Goal: Information Seeking & Learning: Learn about a topic

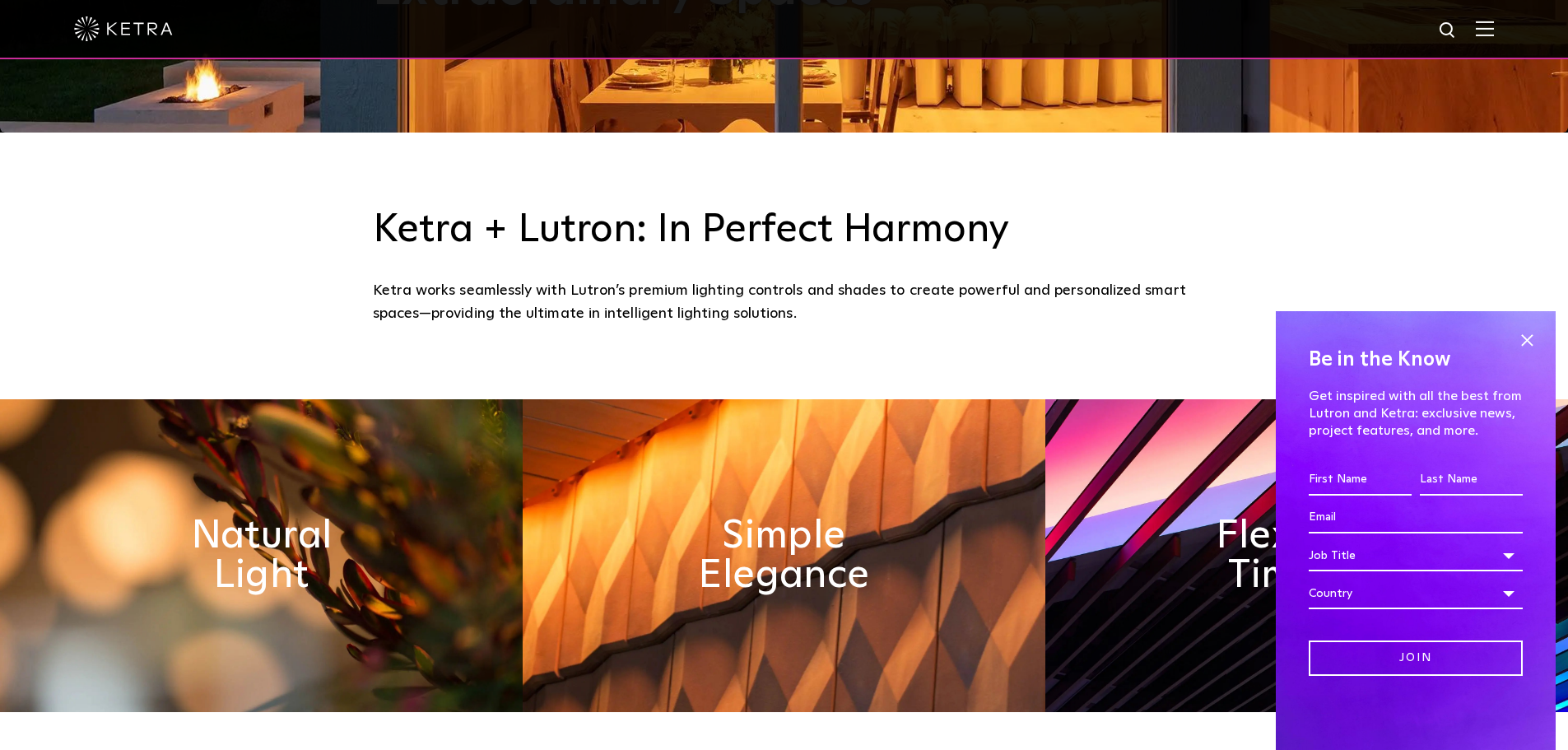
scroll to position [824, 0]
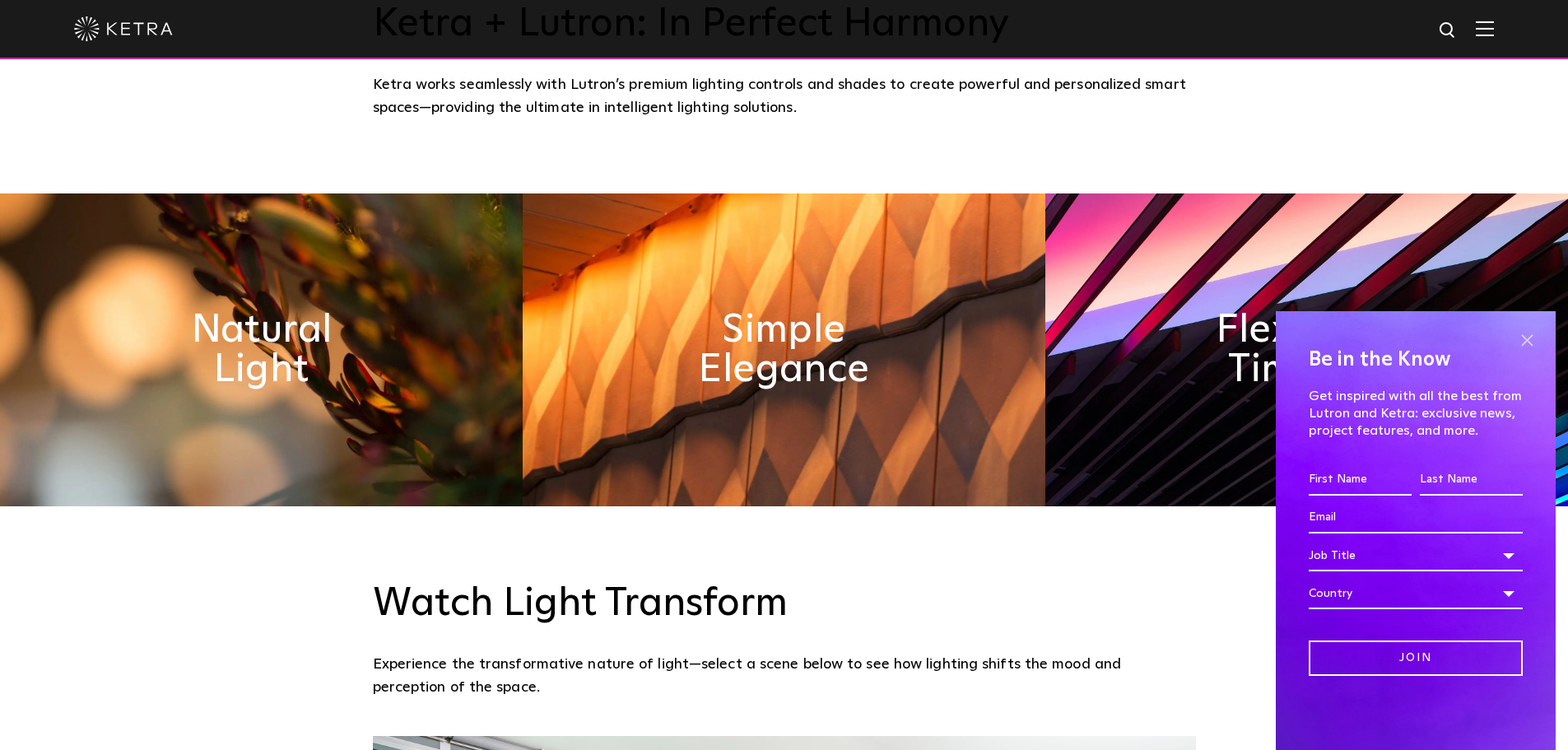
click at [1535, 337] on span at bounding box center [1527, 339] width 24 height 25
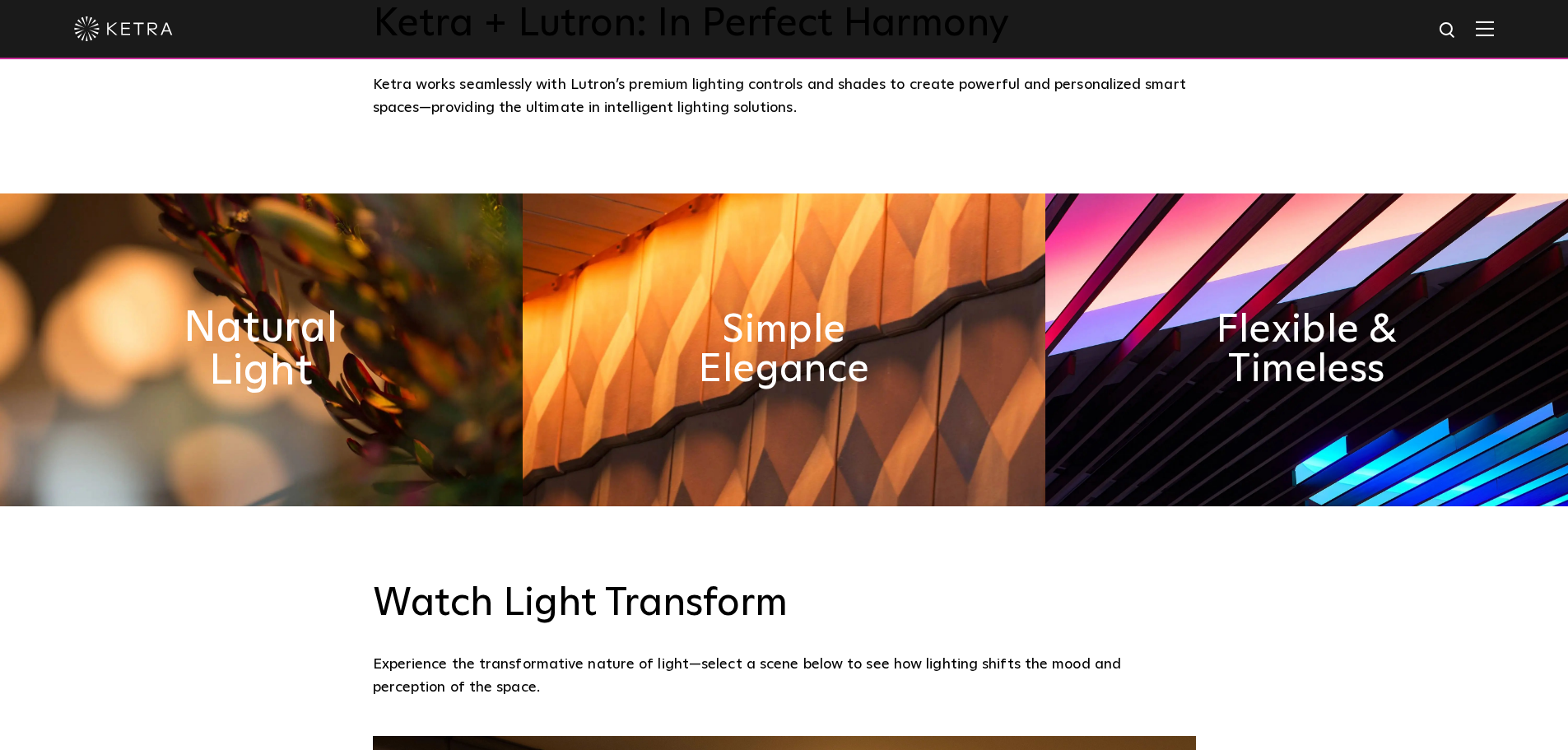
click at [326, 337] on h2 "Natural Light" at bounding box center [261, 350] width 270 height 86
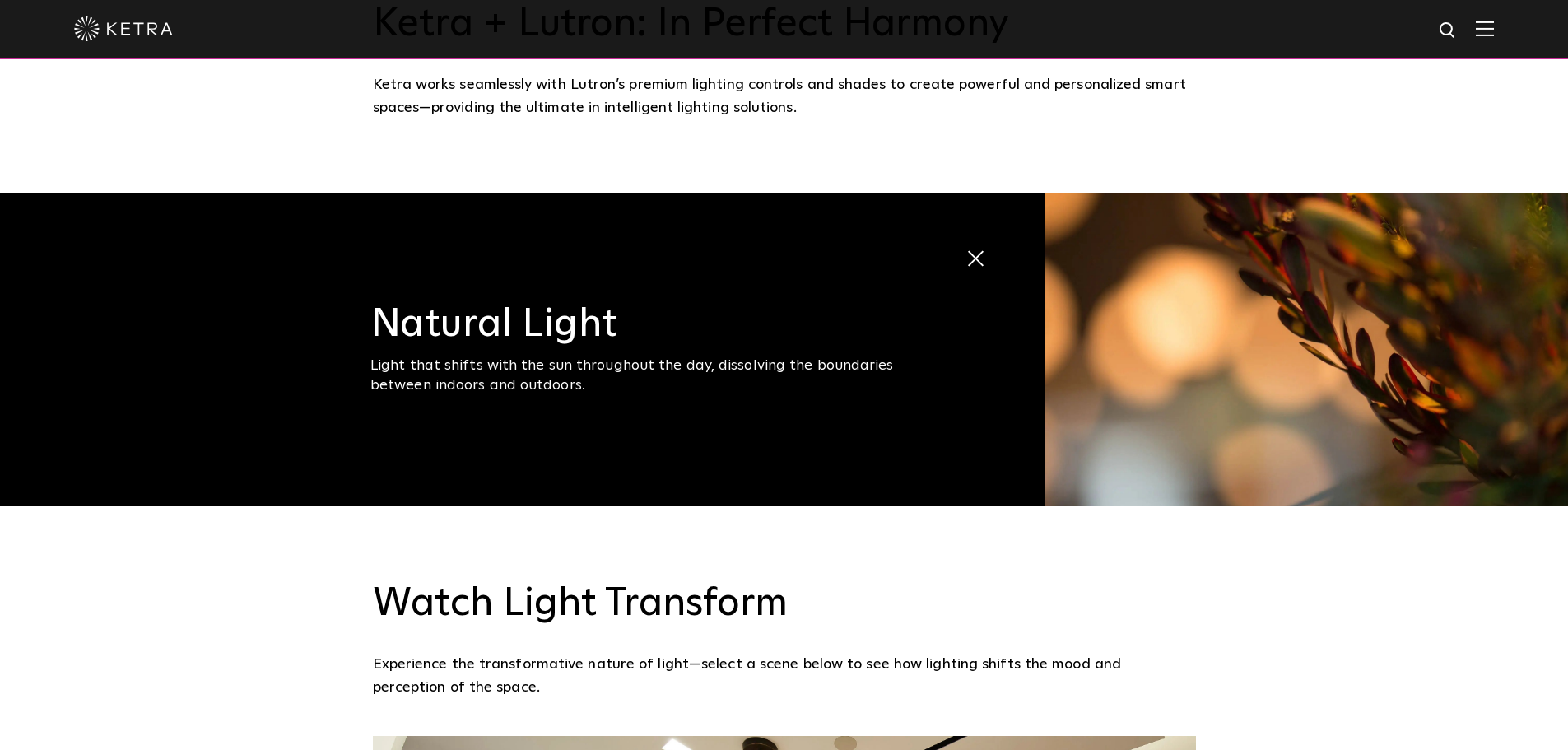
click at [965, 245] on span at bounding box center [965, 245] width 0 height 0
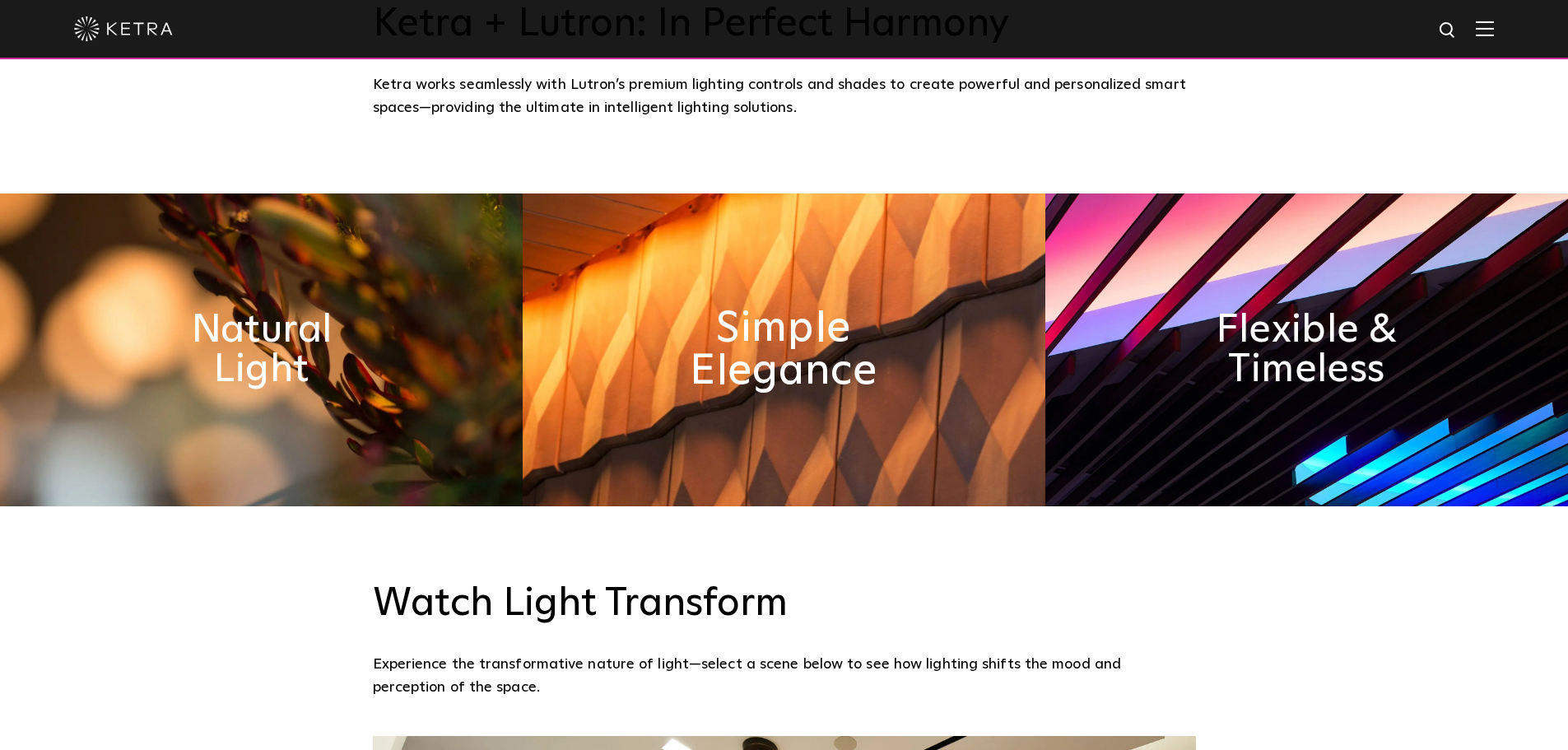
click at [768, 315] on h2 "Simple Elegance" at bounding box center [784, 350] width 270 height 86
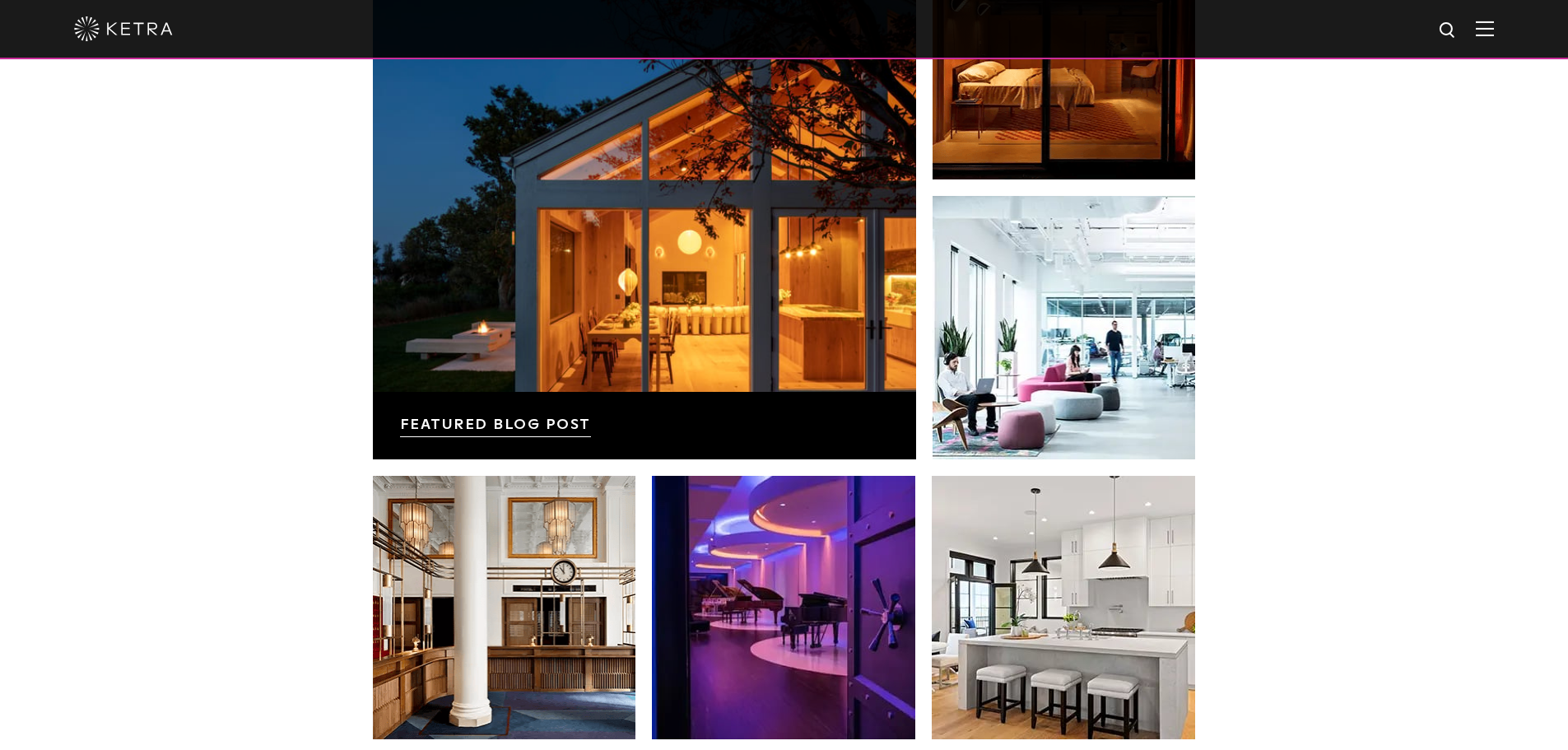
scroll to position [2882, 0]
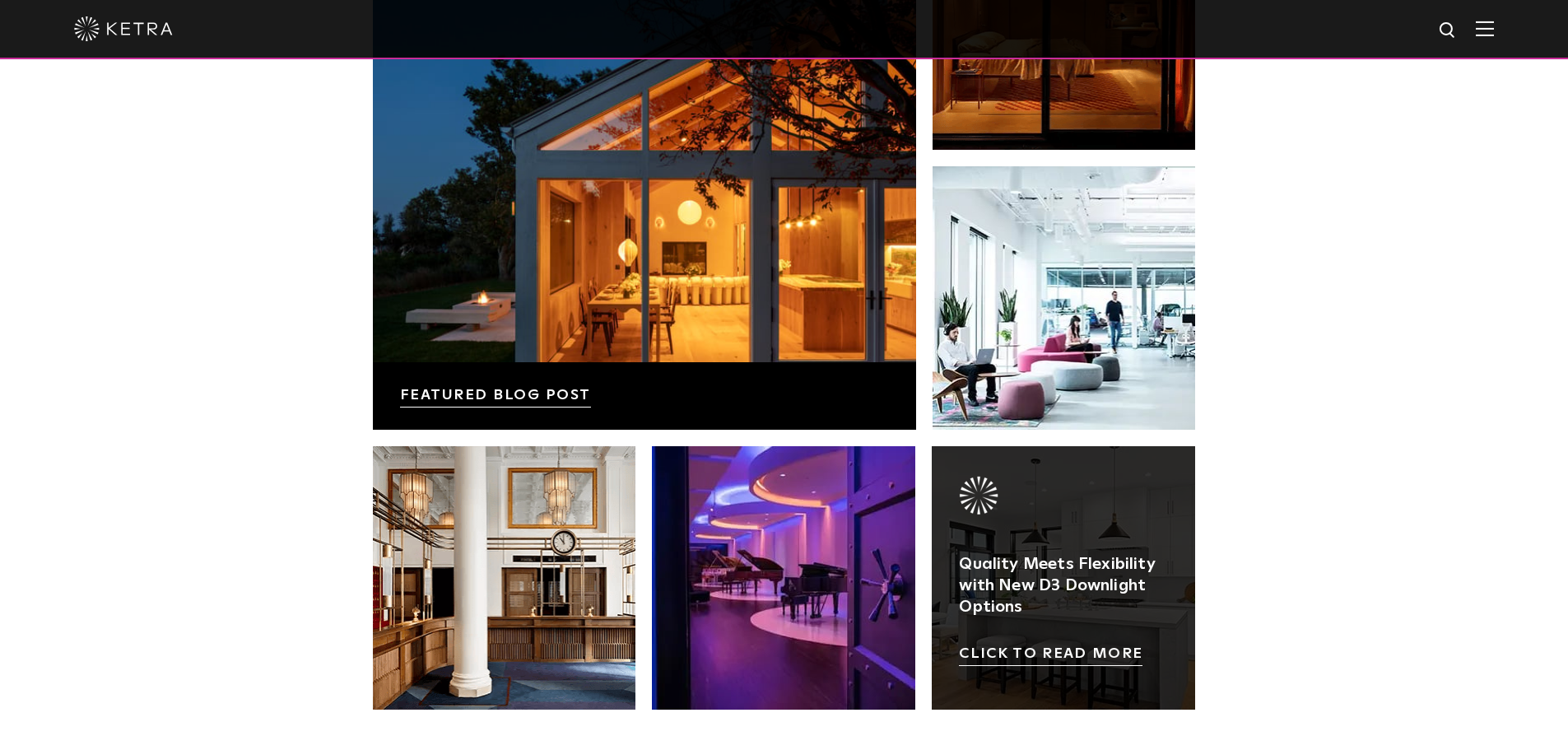
click at [1178, 519] on link at bounding box center [1063, 577] width 264 height 264
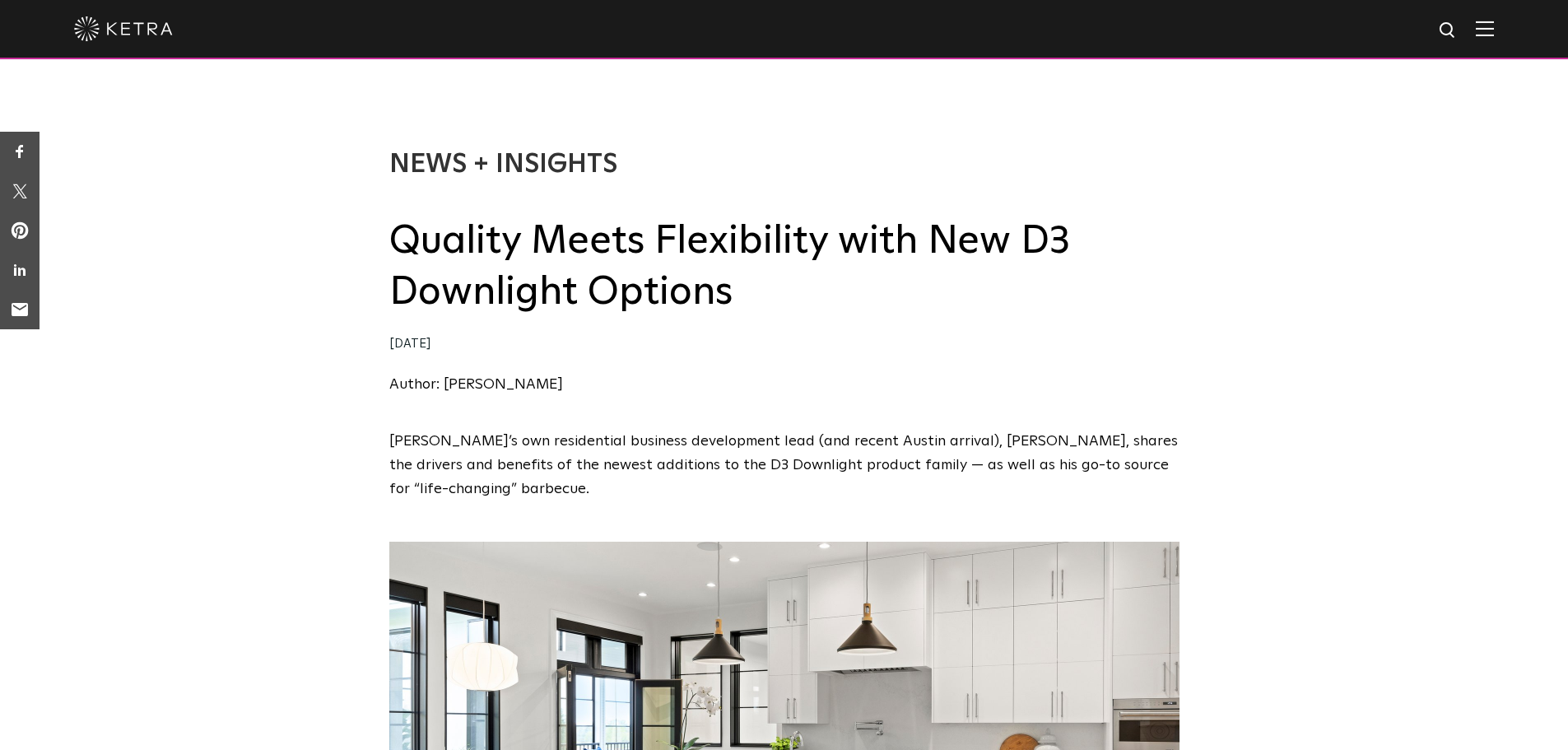
click at [150, 30] on img at bounding box center [123, 28] width 99 height 25
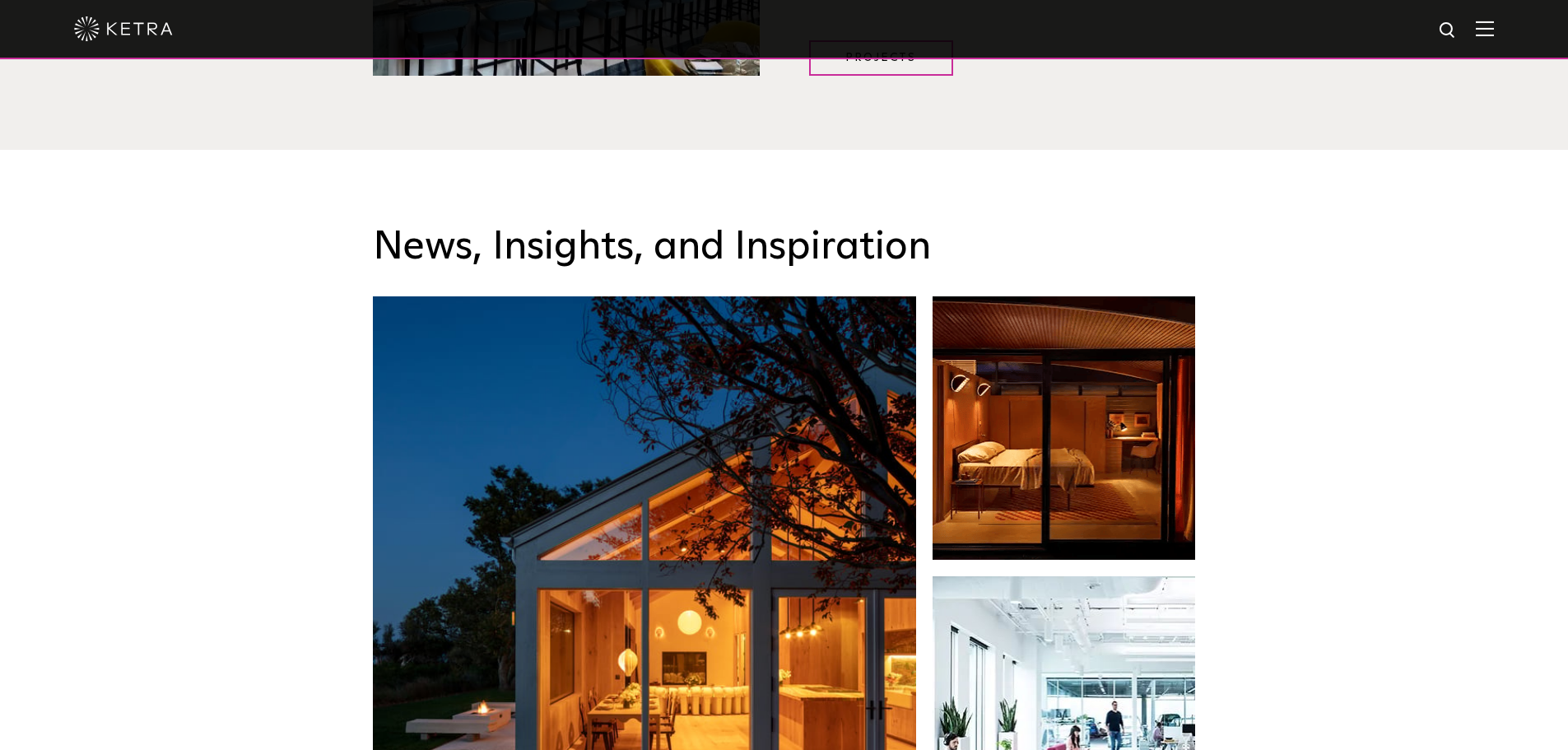
scroll to position [2553, 0]
